Goal: Find specific page/section: Find specific page/section

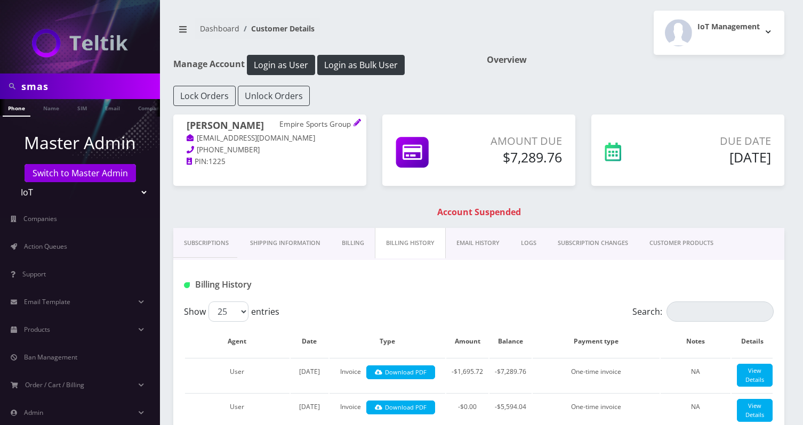
type input "smash"
click at [136, 111] on link "Company" at bounding box center [151, 108] width 36 height 18
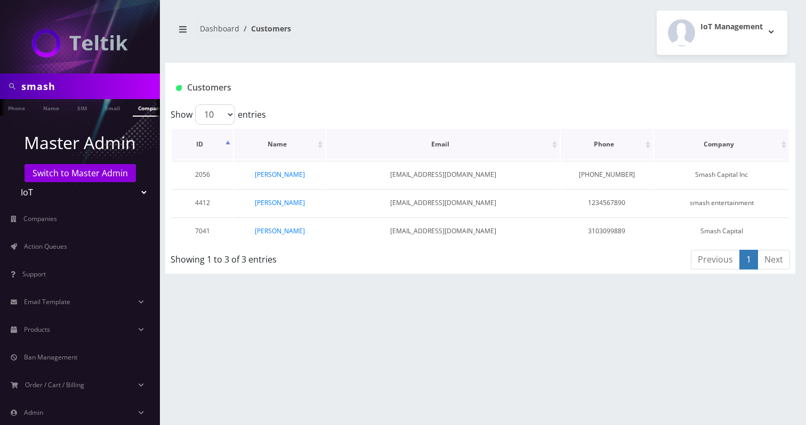
scroll to position [0, 5]
click at [292, 233] on link "Jeremy Najjar" at bounding box center [280, 231] width 50 height 9
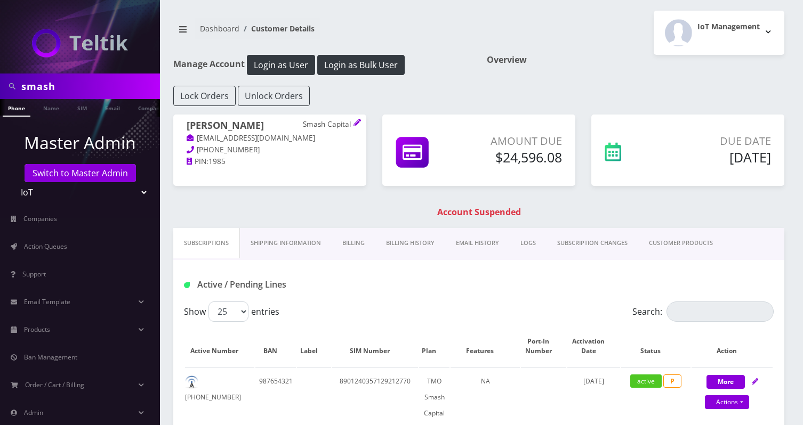
click at [397, 241] on link "Billing History" at bounding box center [410, 243] width 70 height 30
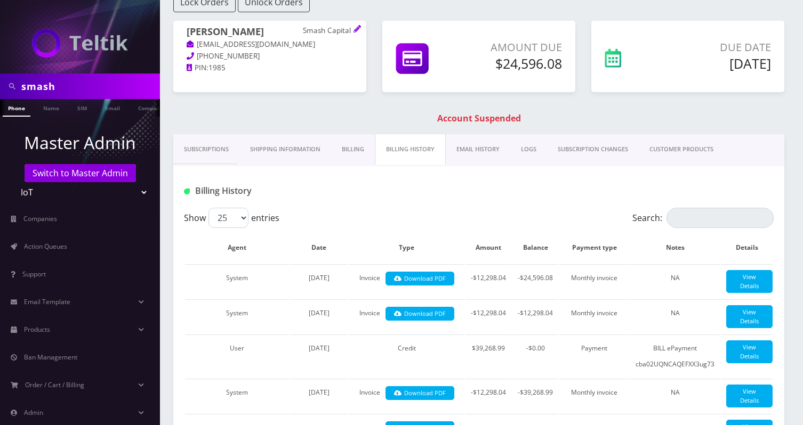
scroll to position [14, 0]
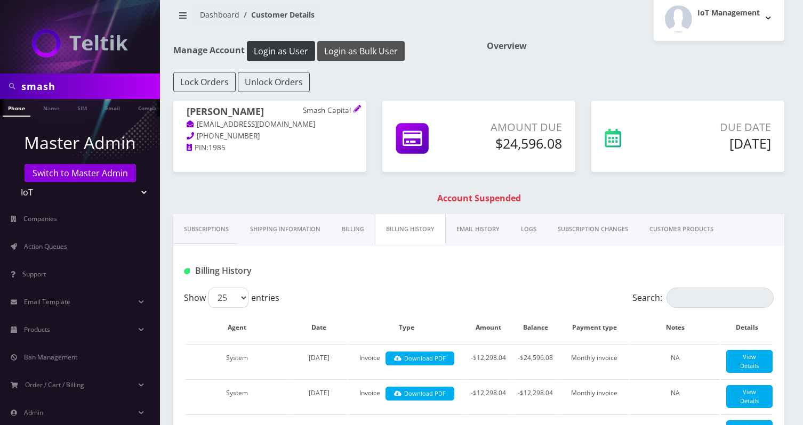
click at [361, 57] on button "Login as Bulk User" at bounding box center [360, 51] width 87 height 20
click at [76, 87] on input "smash" at bounding box center [89, 86] width 136 height 20
paste input "Brotherly Technology"
paste input "text"
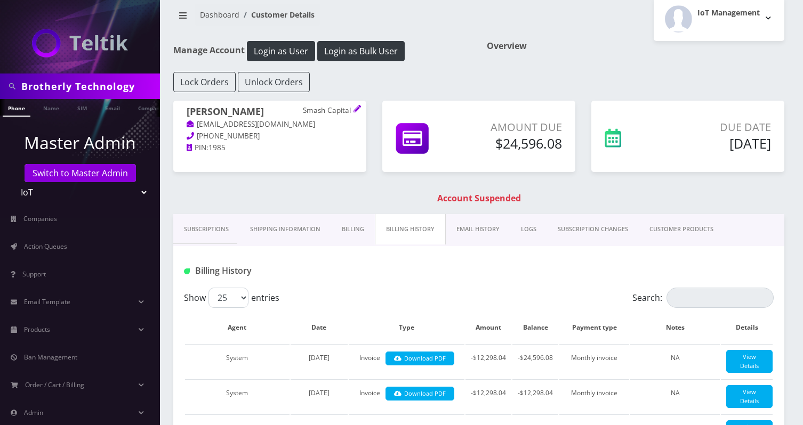
scroll to position [0, 0]
type input "Brotherly Technology"
click at [149, 102] on li at bounding box center [154, 101] width 11 height 5
click at [127, 110] on li "Customer" at bounding box center [139, 108] width 42 height 18
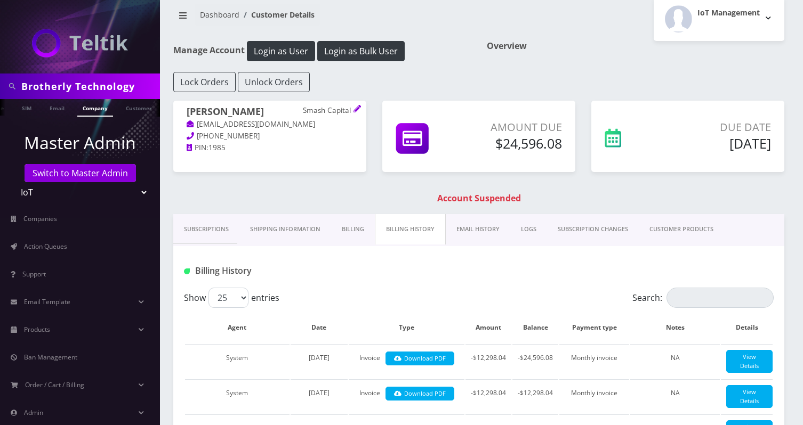
click at [102, 110] on link "Company" at bounding box center [95, 108] width 36 height 18
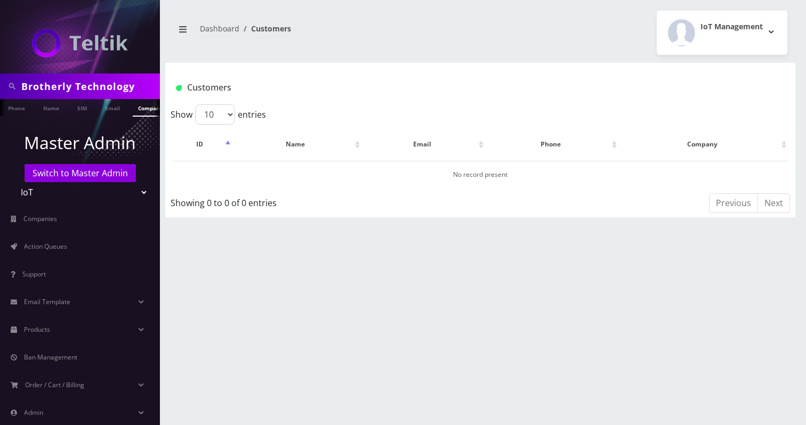
click at [105, 84] on input "Brotherly Technology" at bounding box center [89, 86] width 136 height 20
type input "Brotherly"
click at [57, 109] on link "Name" at bounding box center [51, 108] width 27 height 18
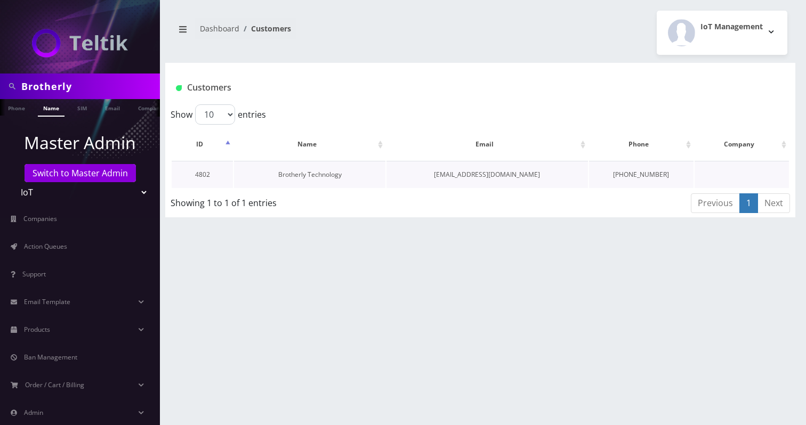
click at [321, 174] on link "Brotherly Technology" at bounding box center [309, 174] width 63 height 9
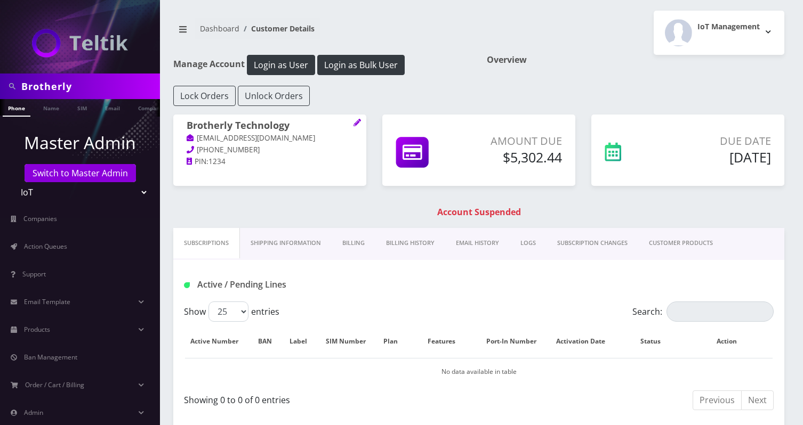
click at [86, 85] on input "Brotherly" at bounding box center [89, 86] width 136 height 20
paste input "oston Lux Travel"
type input "Boston Lux Travel"
click at [138, 112] on link "Company" at bounding box center [151, 108] width 36 height 18
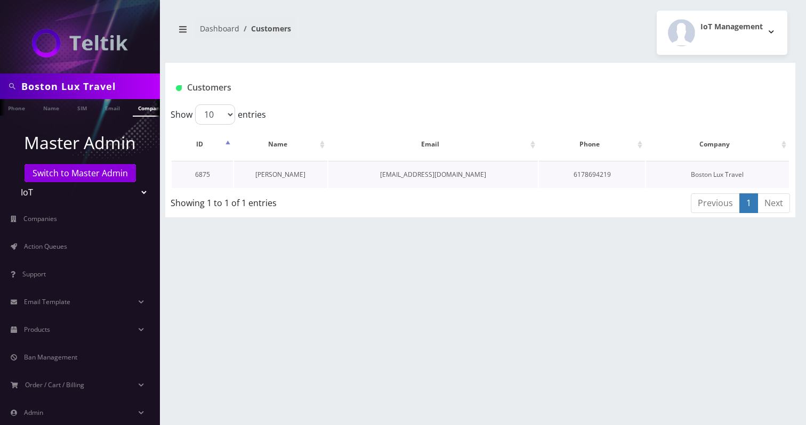
click at [274, 170] on link "[PERSON_NAME]" at bounding box center [280, 174] width 50 height 9
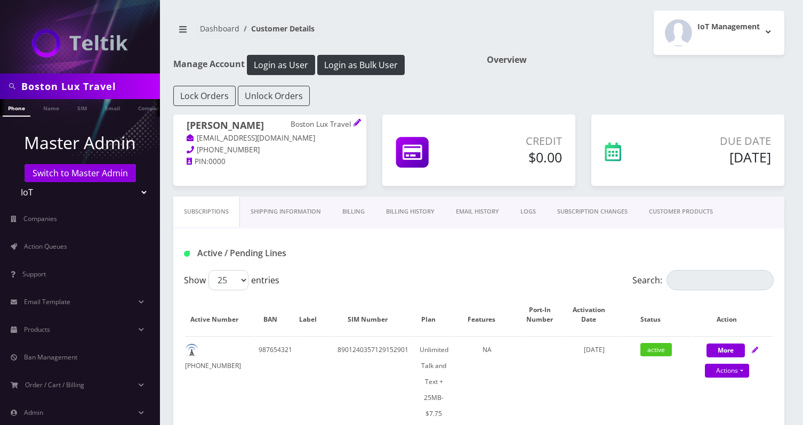
click at [62, 86] on input "Boston Lux Travel" at bounding box center [89, 86] width 136 height 20
paste input "[PERSON_NAME]"
type input "[PERSON_NAME]"
click at [54, 108] on link "Name" at bounding box center [51, 108] width 27 height 18
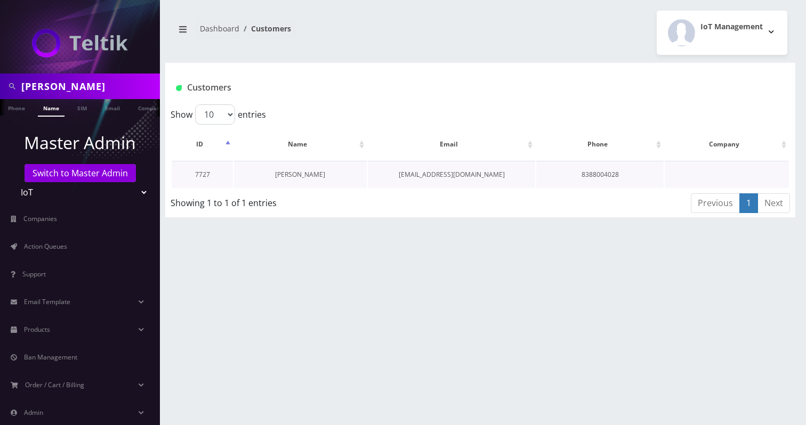
click at [311, 174] on link "[PERSON_NAME]" at bounding box center [300, 174] width 50 height 9
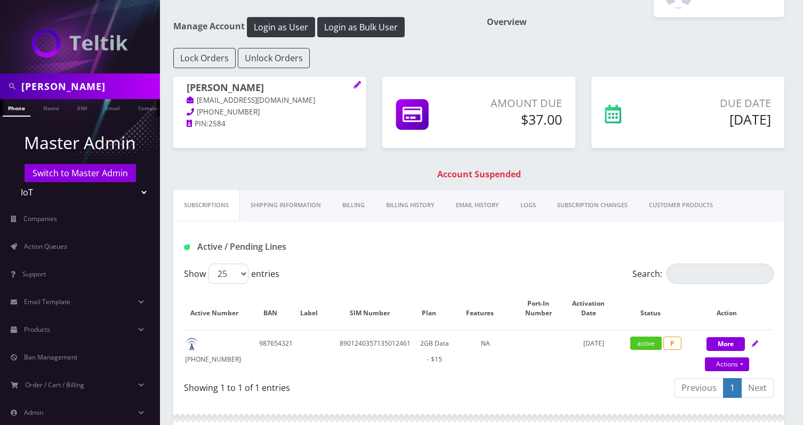
click at [395, 213] on link "Billing History" at bounding box center [410, 205] width 70 height 30
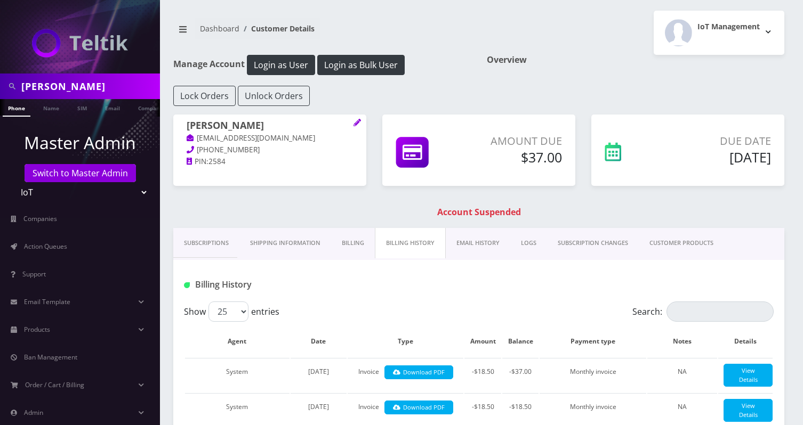
click at [333, 242] on link "Billing" at bounding box center [353, 243] width 44 height 30
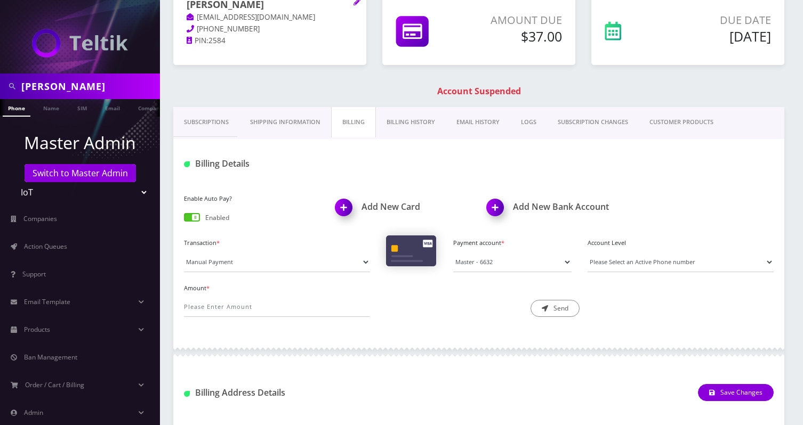
scroll to position [107, 0]
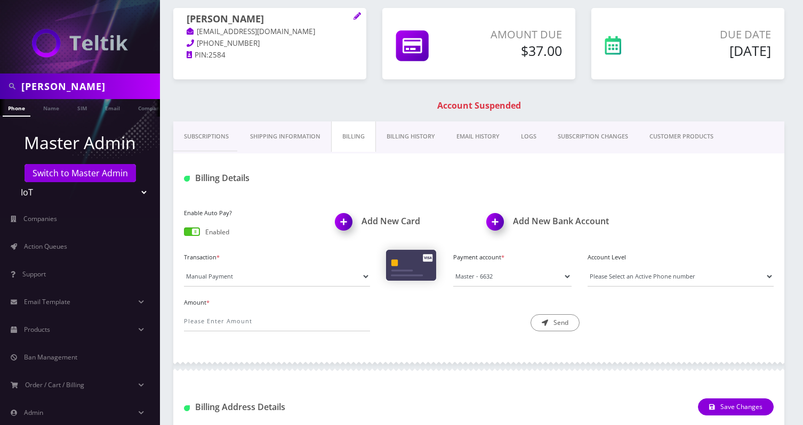
click at [412, 132] on link "Billing History" at bounding box center [411, 137] width 70 height 30
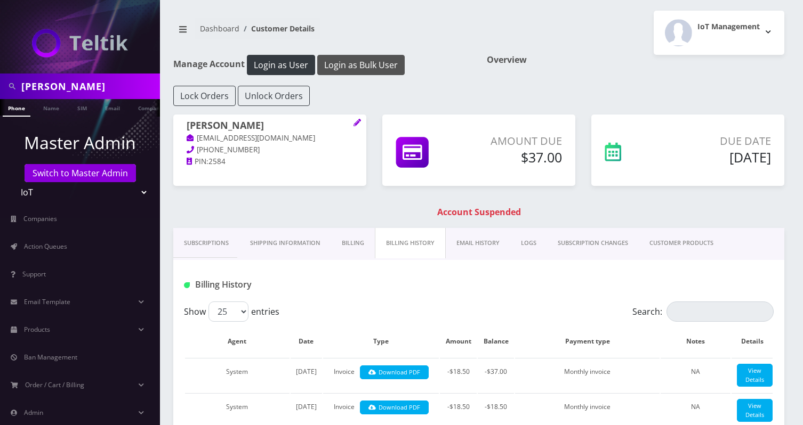
click at [353, 59] on button "Login as Bulk User" at bounding box center [360, 65] width 87 height 20
click at [135, 89] on input "Donna Luthe" at bounding box center [89, 86] width 136 height 20
paste input "Syeconmax"
type input "Syeconmax"
click at [56, 109] on link "Name" at bounding box center [51, 108] width 27 height 18
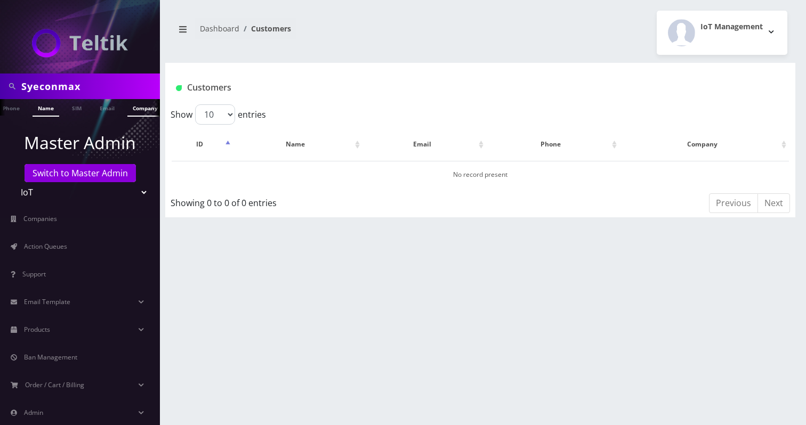
scroll to position [0, 11]
click at [139, 109] on link "Company" at bounding box center [140, 108] width 36 height 18
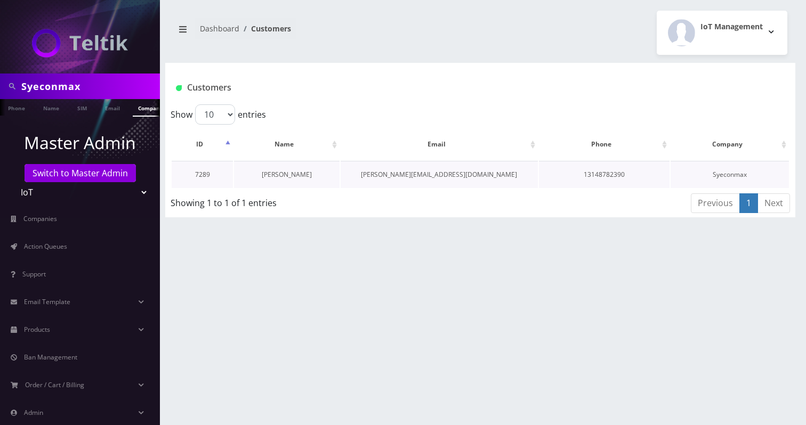
click at [296, 175] on link "[PERSON_NAME]" at bounding box center [287, 174] width 50 height 9
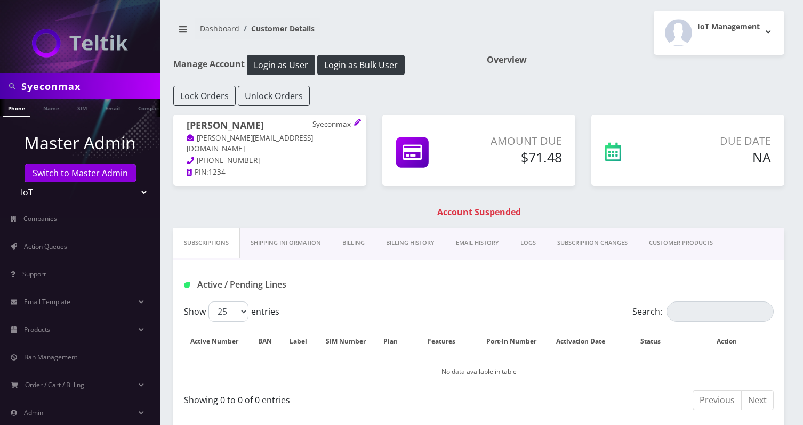
click at [403, 248] on link "Billing History" at bounding box center [410, 243] width 70 height 30
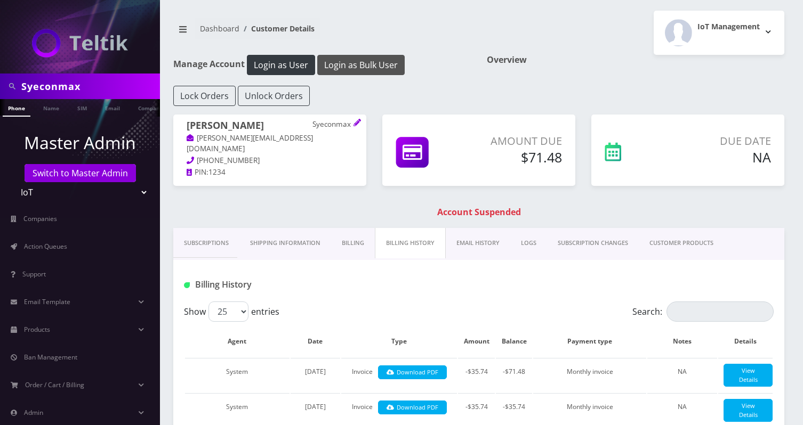
click at [347, 69] on button "Login as Bulk User" at bounding box center [360, 65] width 87 height 20
click at [100, 77] on input "Syeconmax" at bounding box center [89, 86] width 136 height 20
paste input "Bronx Holdings LLC"
type input "Bronx Holdings LLC"
click at [134, 105] on link "Company" at bounding box center [151, 108] width 36 height 18
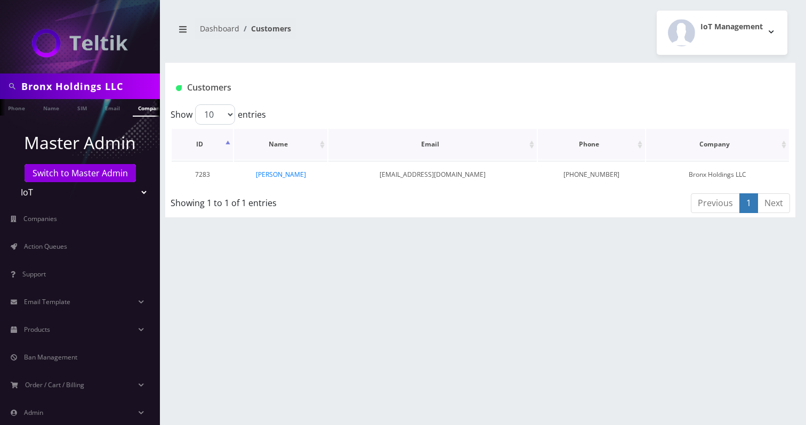
scroll to position [0, 5]
click at [282, 175] on link "[PERSON_NAME]" at bounding box center [281, 174] width 50 height 9
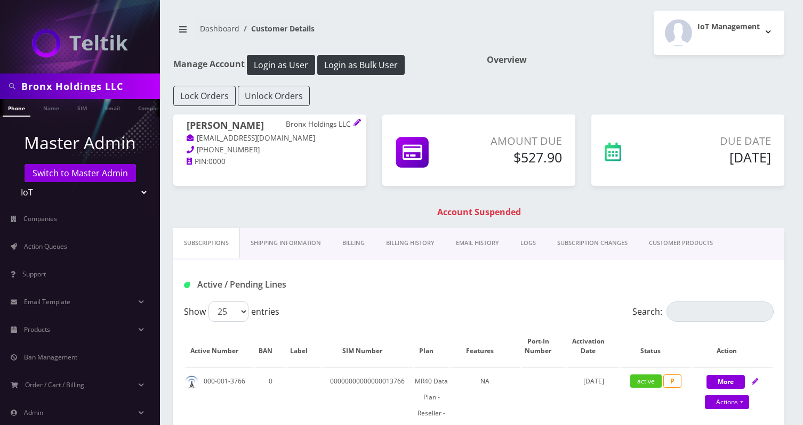
click at [397, 237] on link "Billing History" at bounding box center [410, 243] width 70 height 30
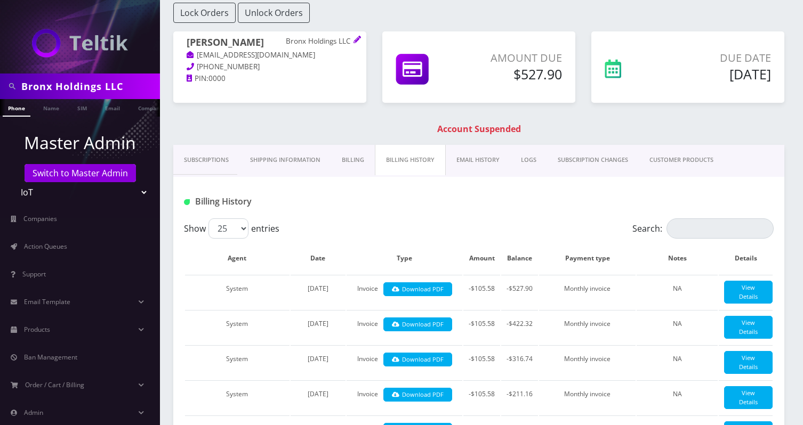
scroll to position [59, 0]
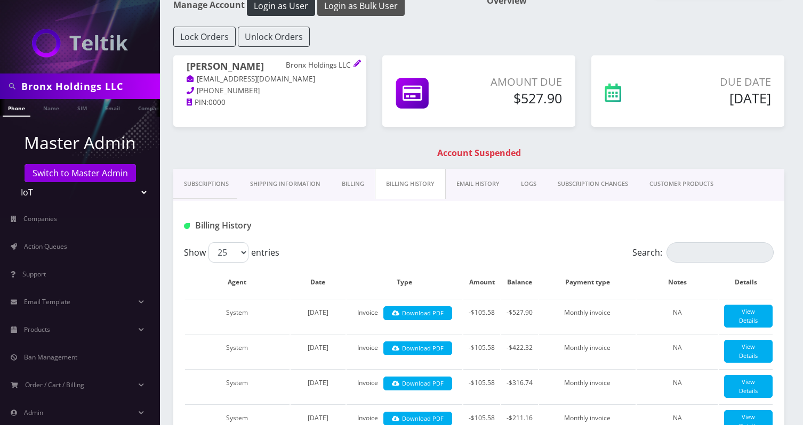
click at [356, 12] on button "Login as Bulk User" at bounding box center [360, 6] width 87 height 20
